Goal: Task Accomplishment & Management: Manage account settings

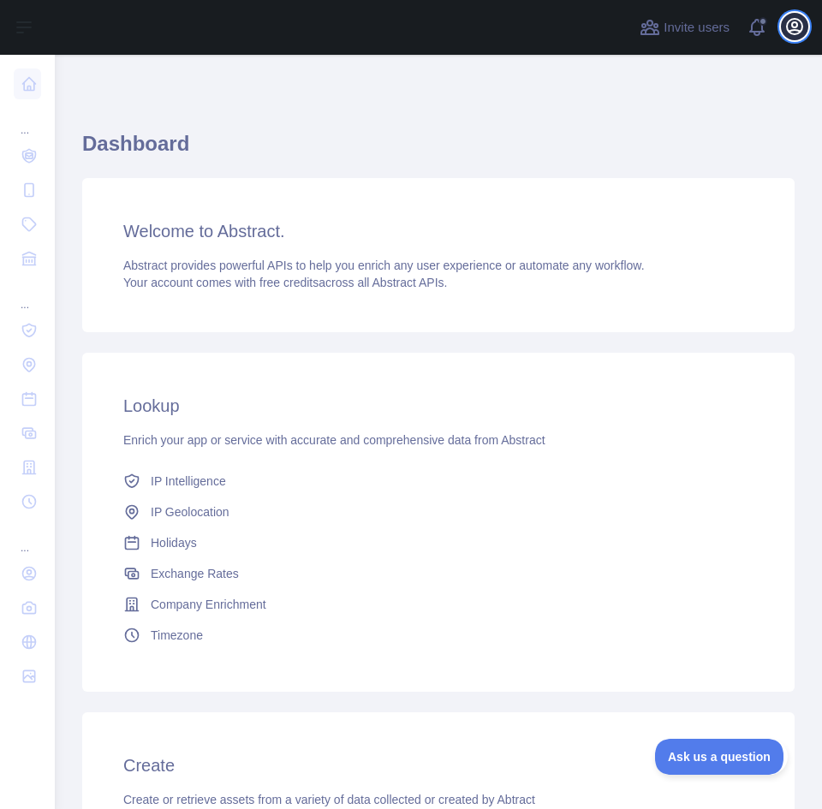
click at [803, 32] on icon "button" at bounding box center [795, 26] width 21 height 21
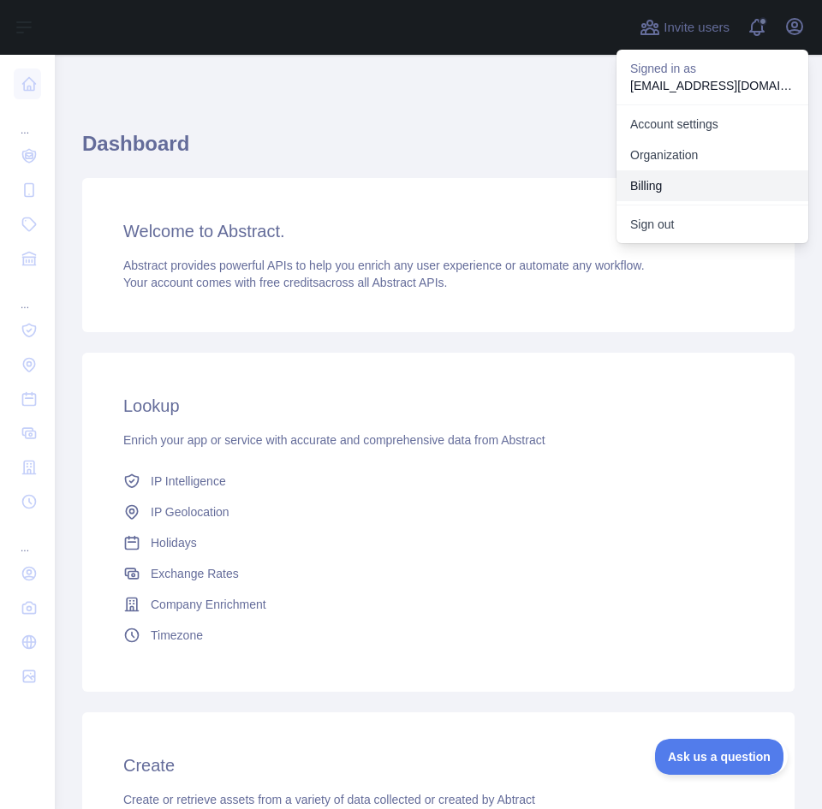
click at [711, 184] on button "Billing" at bounding box center [713, 185] width 192 height 31
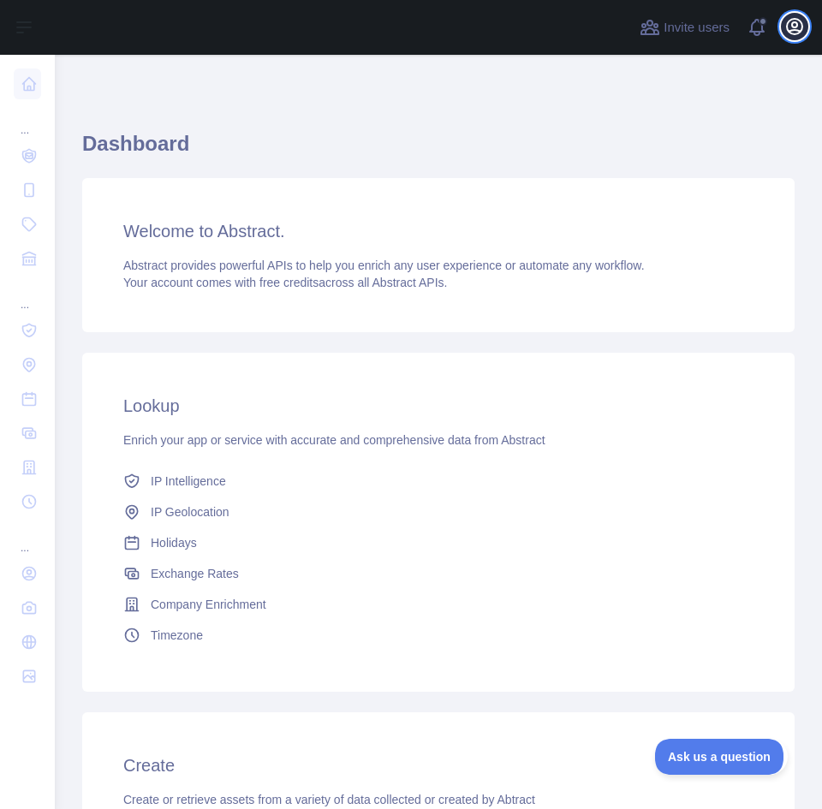
click at [797, 38] on button "Open user menu" at bounding box center [794, 26] width 27 height 27
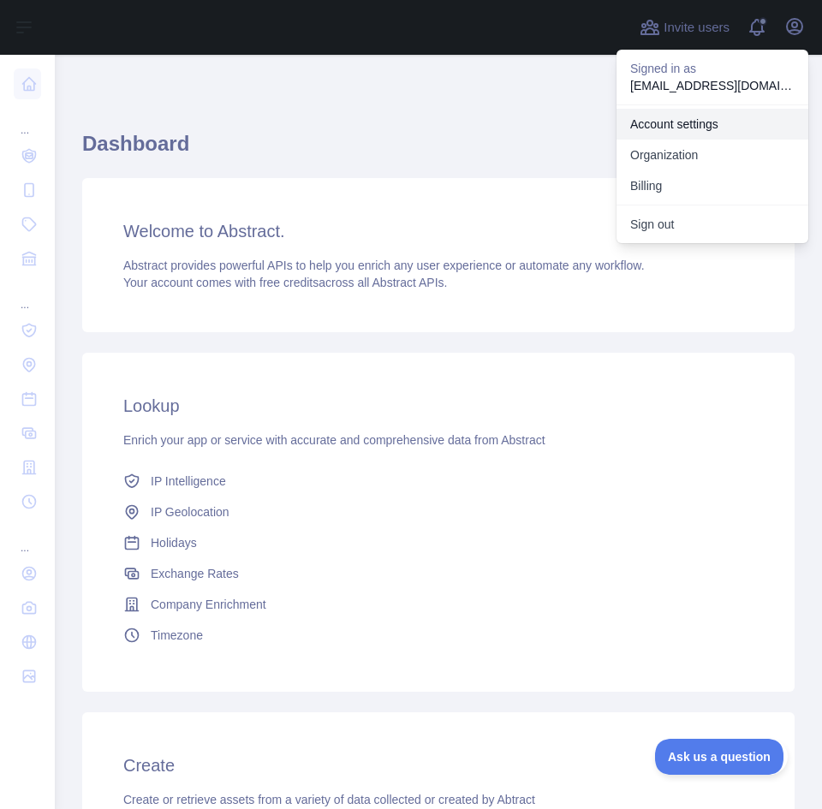
click at [709, 134] on link "Account settings" at bounding box center [713, 124] width 192 height 31
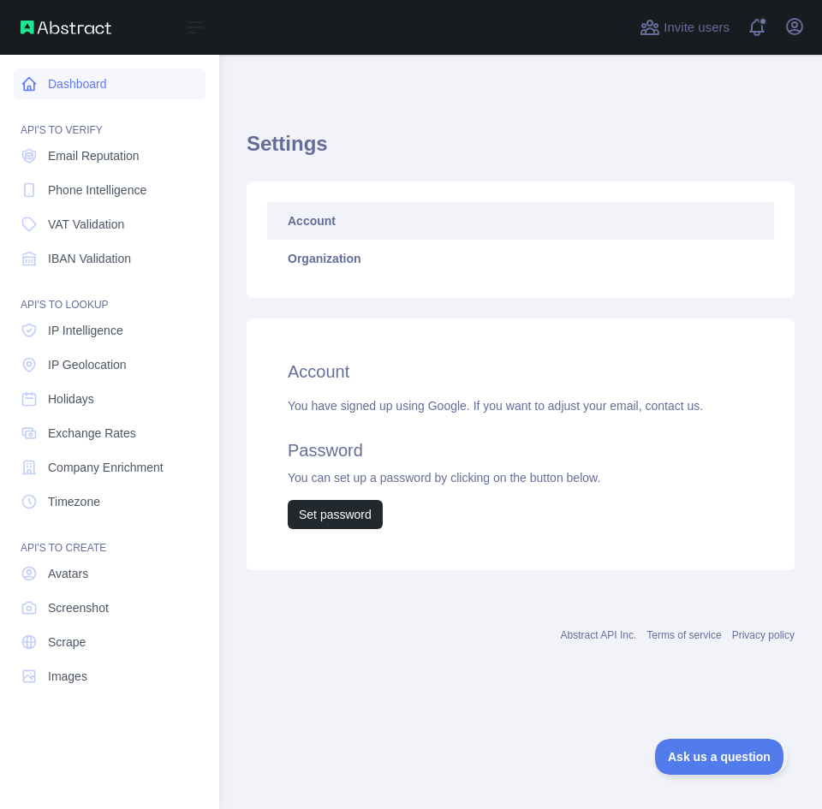
click at [39, 89] on link "Dashboard" at bounding box center [110, 84] width 192 height 31
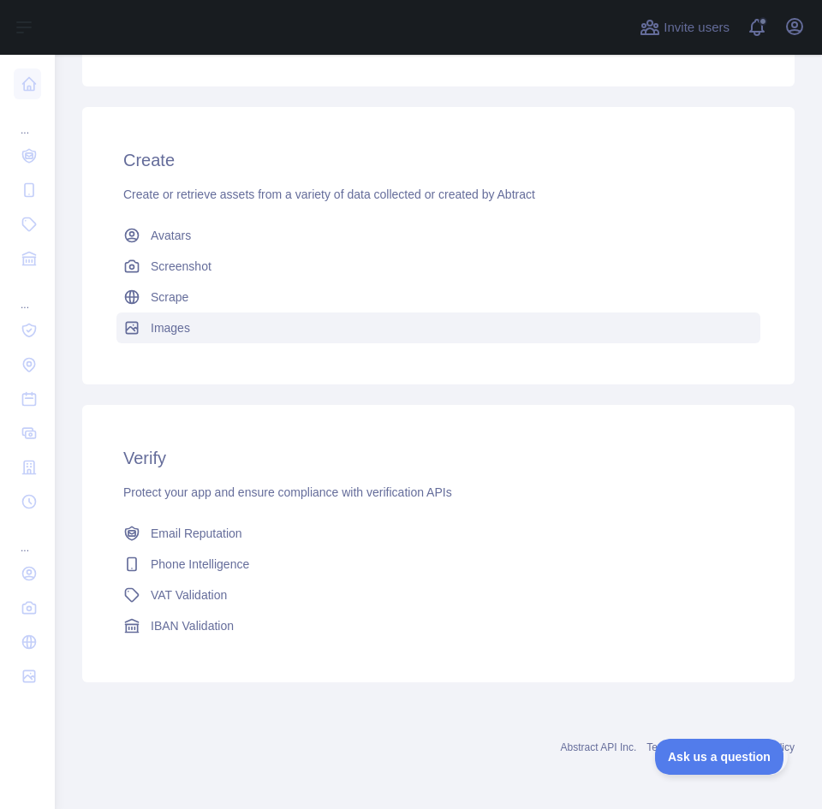
scroll to position [606, 0]
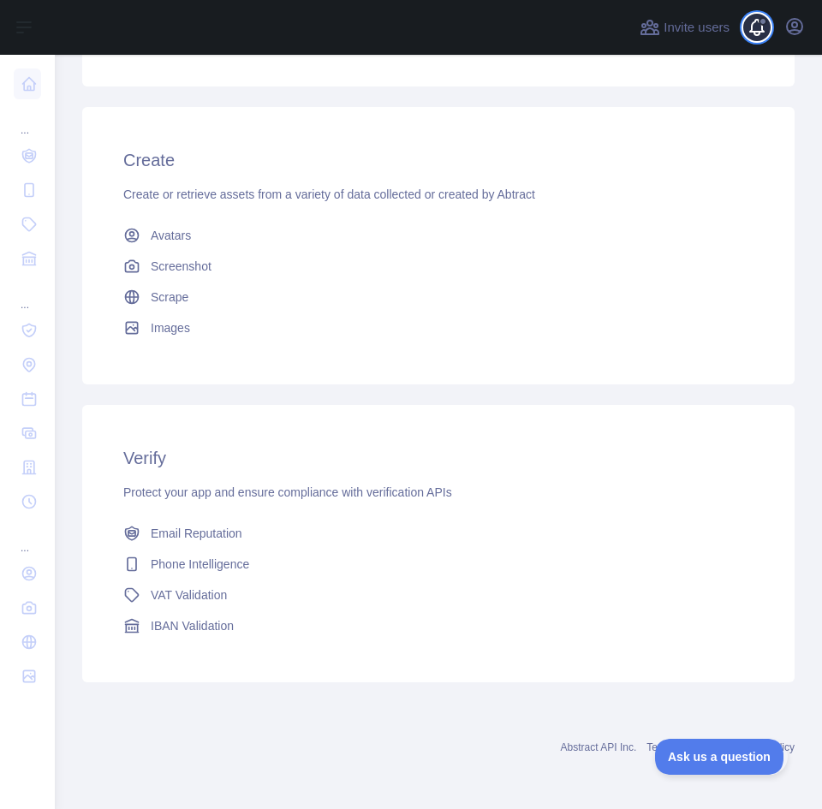
click at [755, 33] on span at bounding box center [764, 27] width 34 height 55
click at [792, 27] on icon "button" at bounding box center [795, 26] width 21 height 21
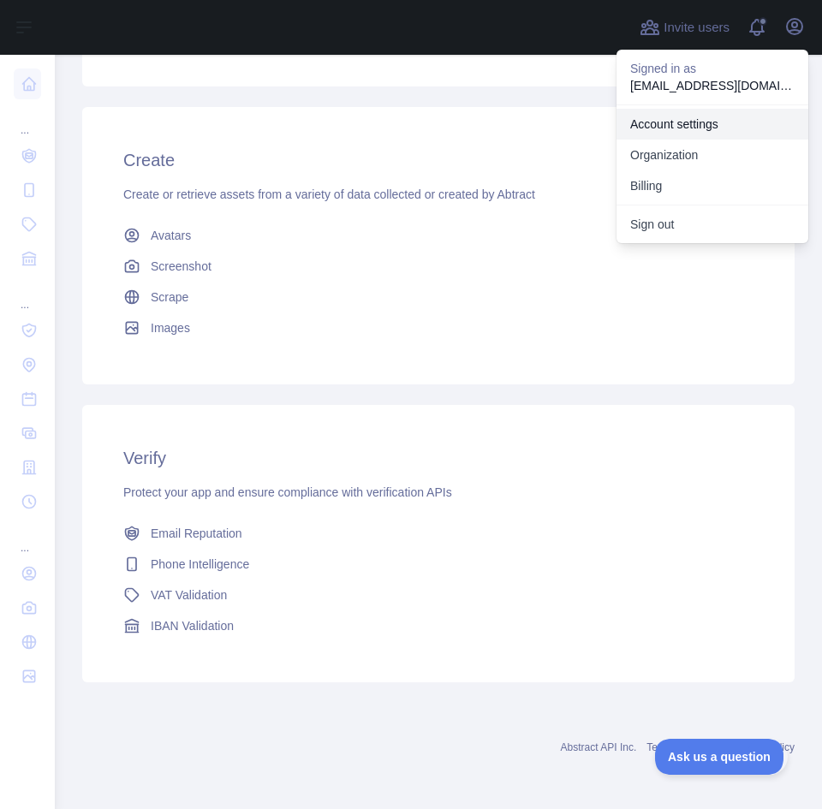
click at [703, 137] on link "Account settings" at bounding box center [713, 124] width 192 height 31
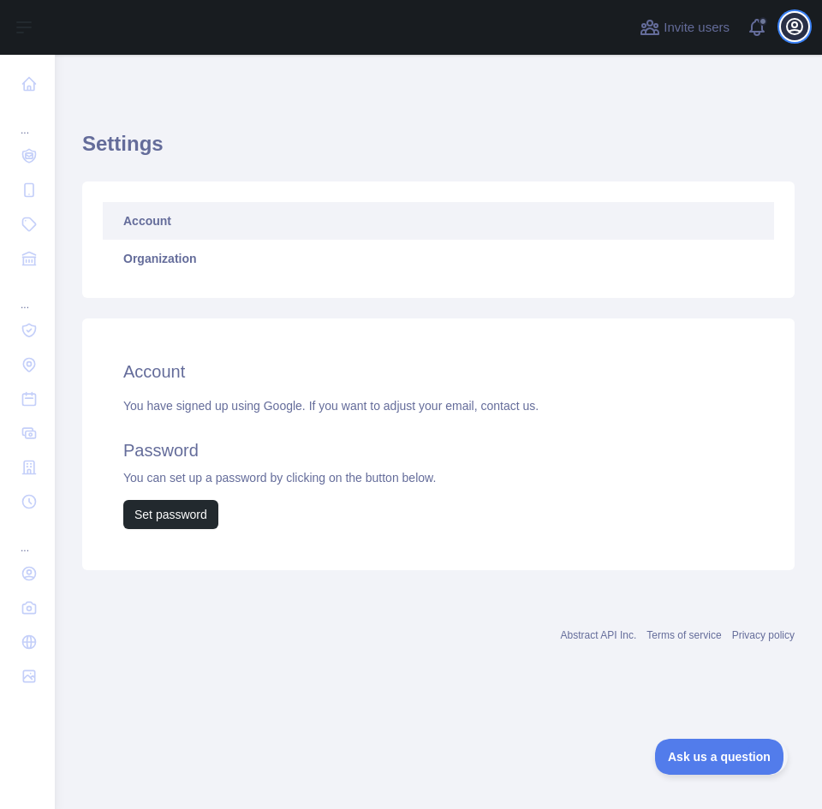
click at [791, 39] on button "Open user menu" at bounding box center [794, 26] width 27 height 27
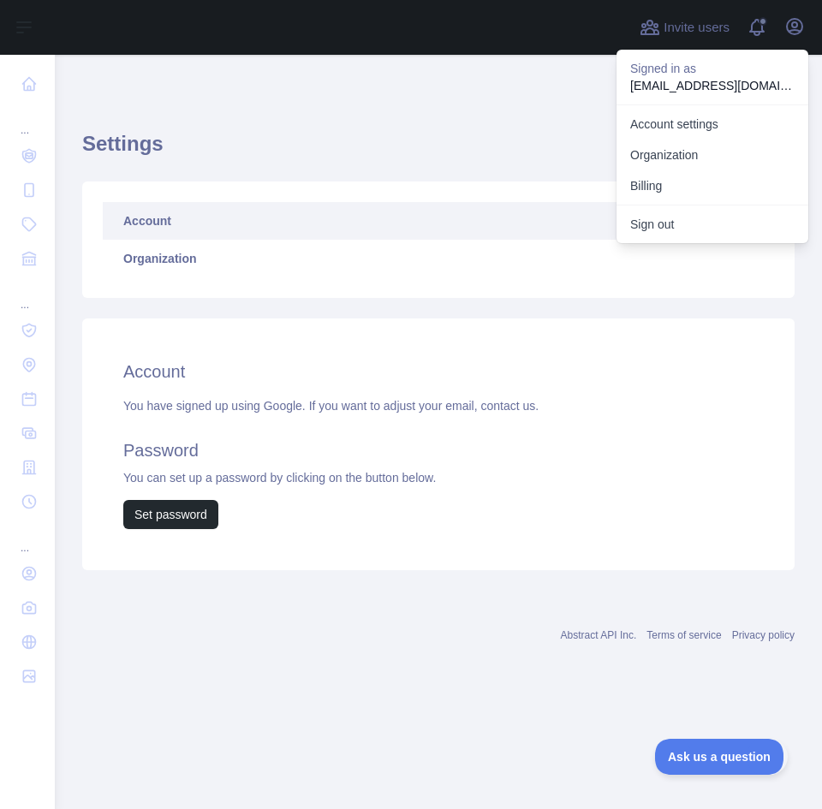
click at [218, 221] on link "Account" at bounding box center [439, 221] width 672 height 38
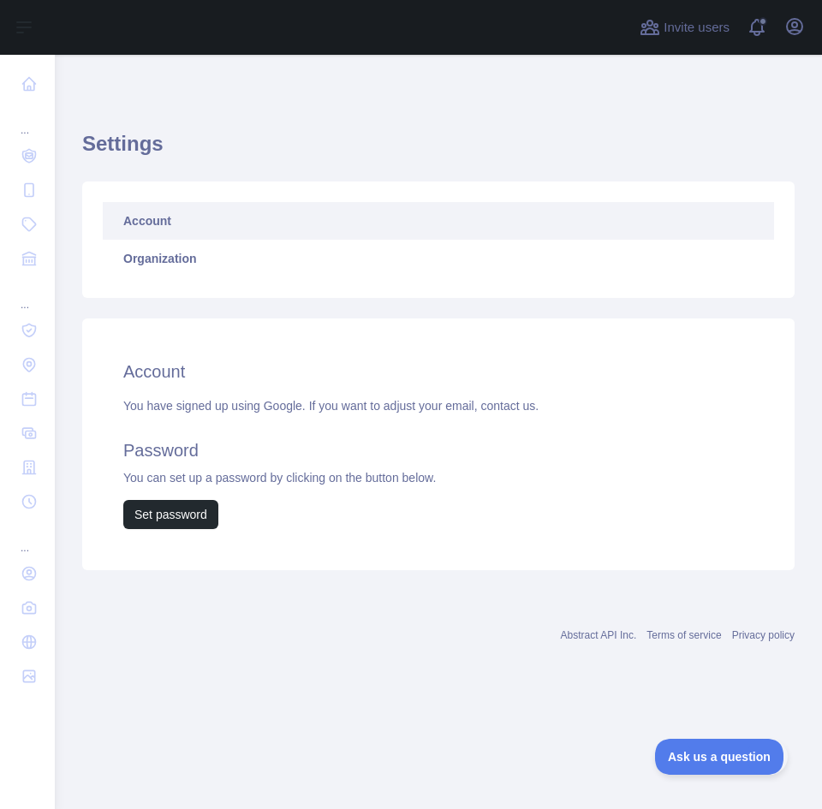
click at [219, 223] on link "Account" at bounding box center [439, 221] width 672 height 38
click at [789, 33] on icon "button" at bounding box center [795, 26] width 21 height 21
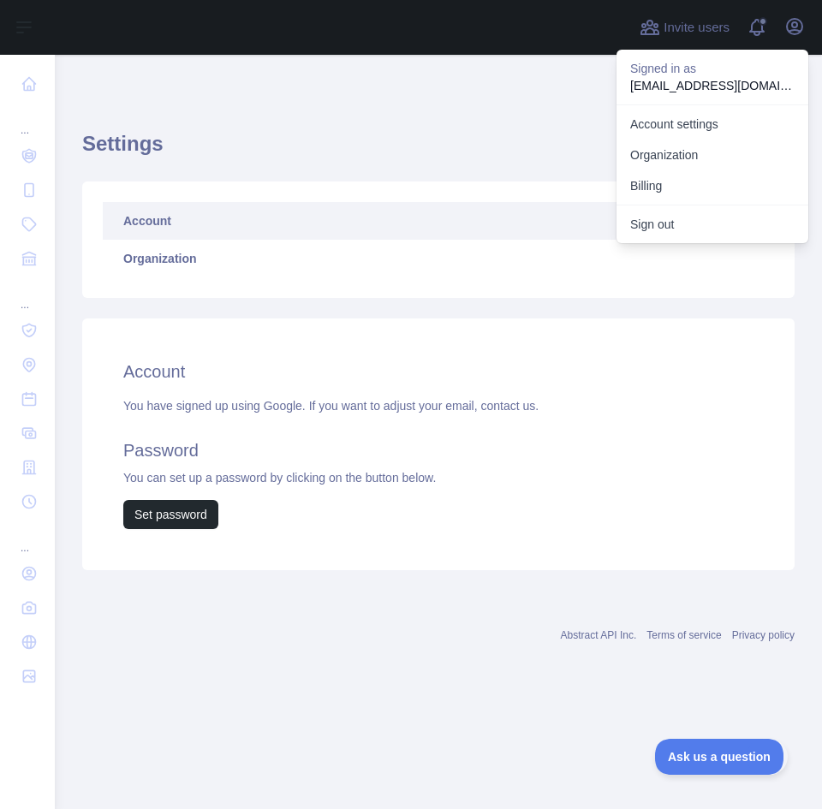
click at [355, 134] on h1 "Settings" at bounding box center [438, 150] width 713 height 41
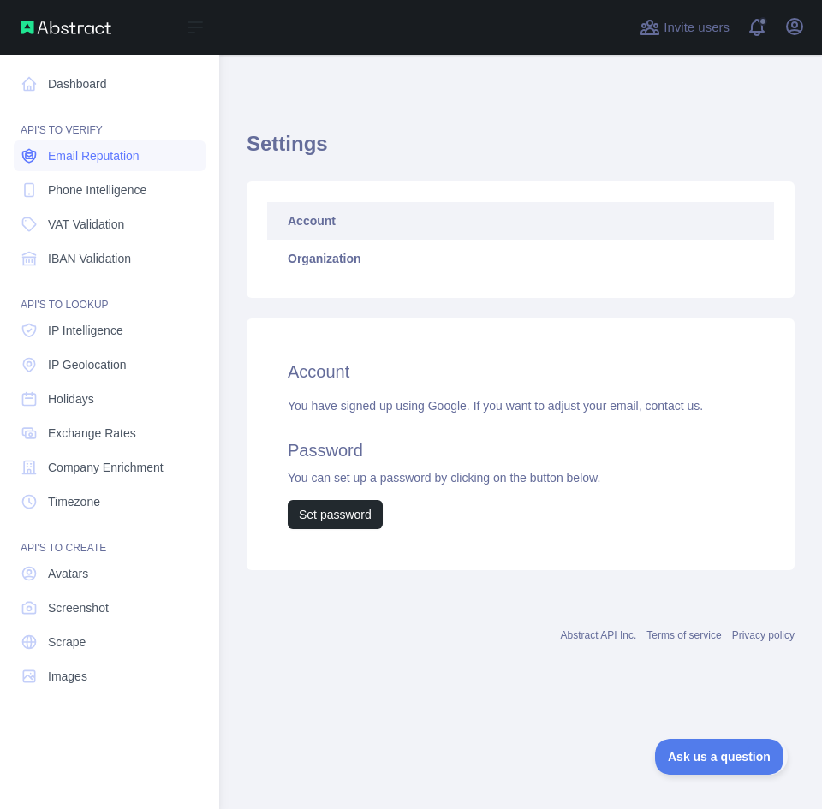
click at [100, 157] on span "Email Reputation" at bounding box center [94, 155] width 92 height 17
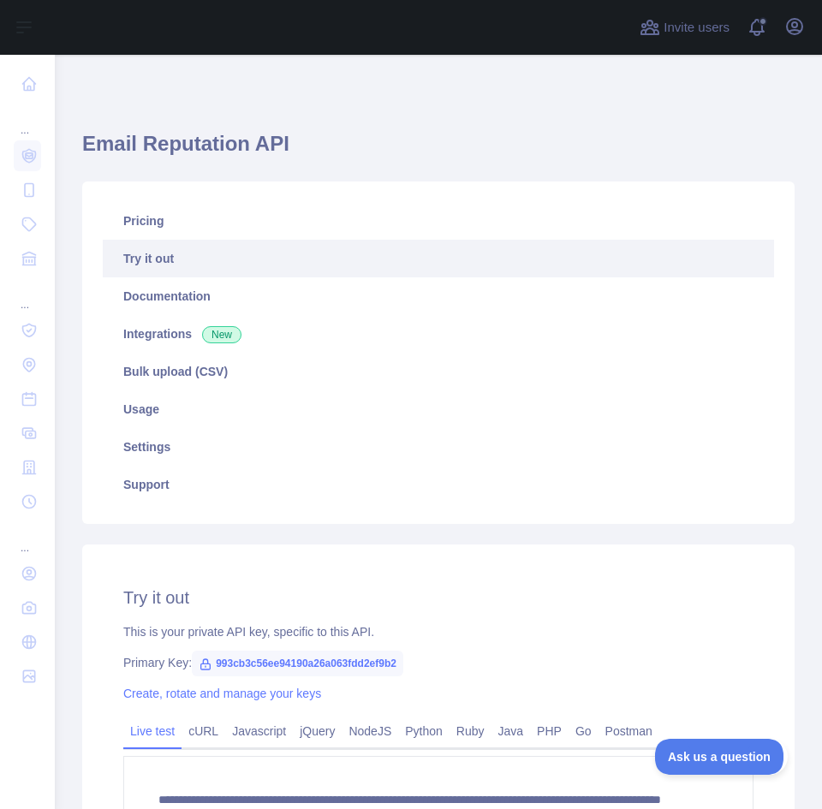
scroll to position [270, 0]
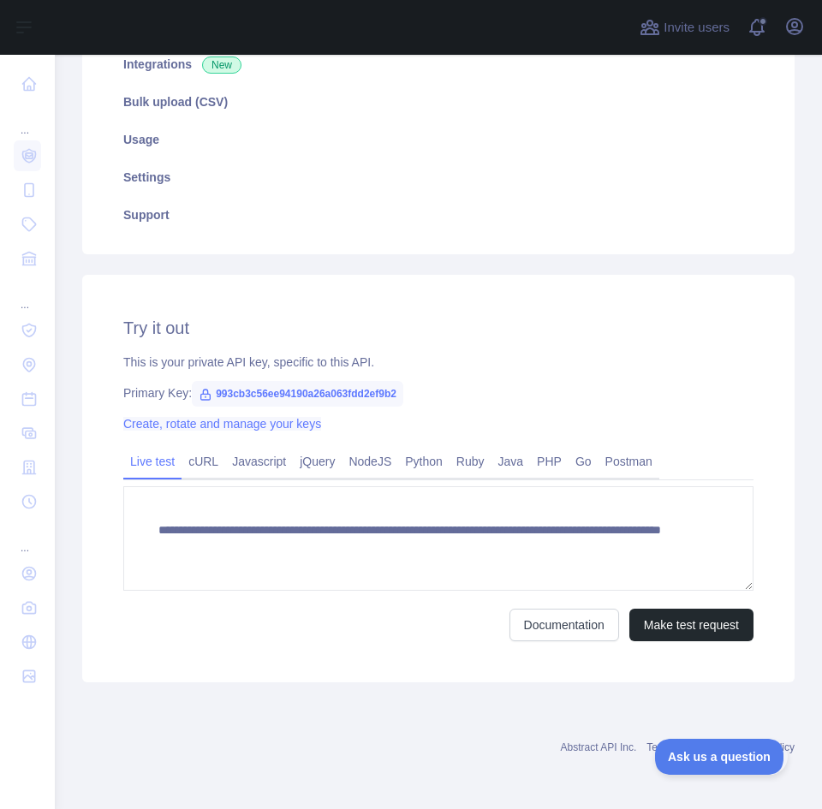
click at [296, 429] on link "Create, rotate and manage your keys" at bounding box center [222, 424] width 198 height 14
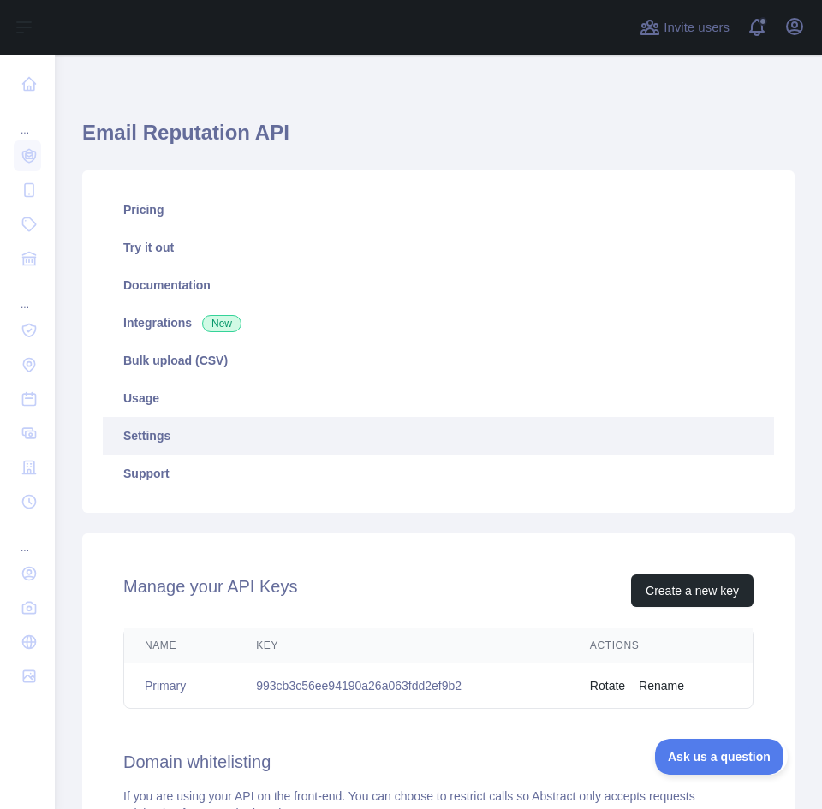
scroll to position [9, 0]
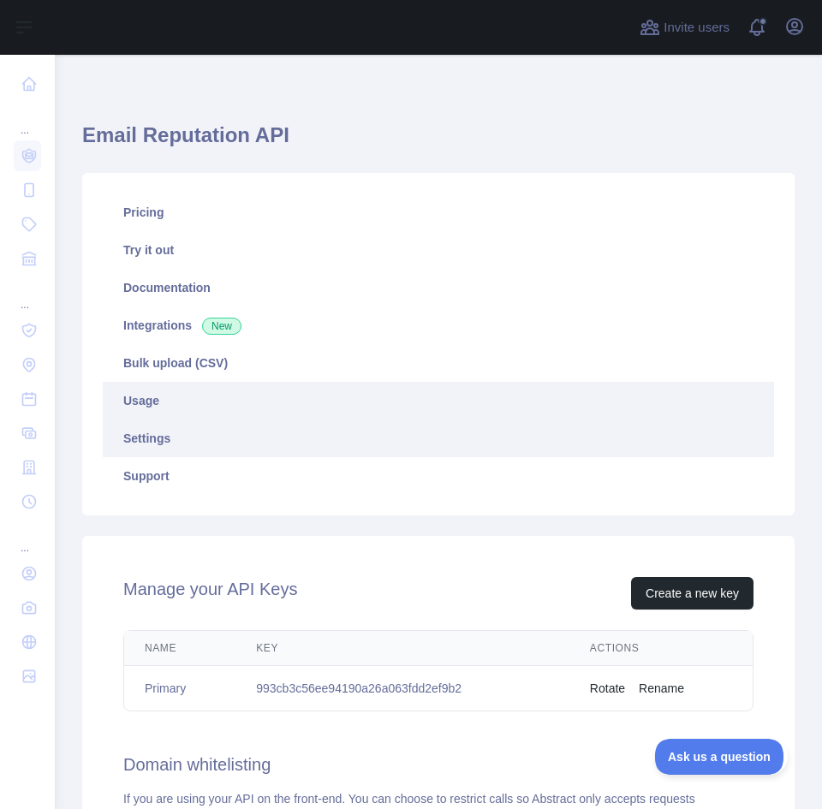
click at [406, 394] on link "Usage" at bounding box center [439, 401] width 672 height 38
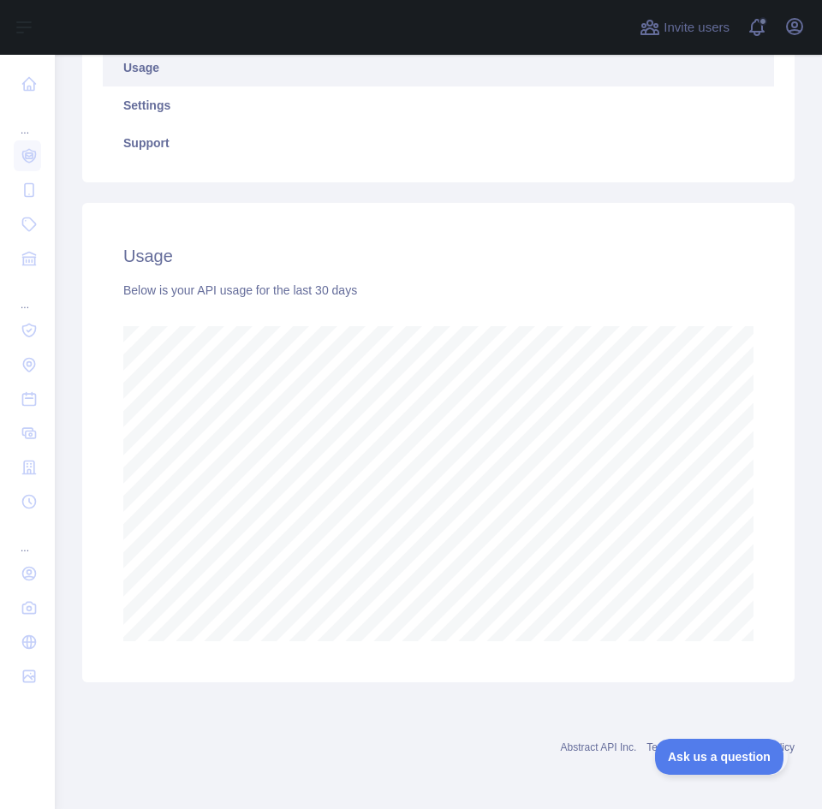
scroll to position [328, 0]
